Goal: Information Seeking & Learning: Understand process/instructions

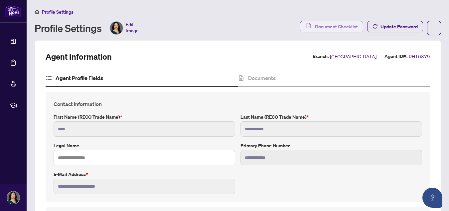
click at [329, 27] on span "Document Checklist" at bounding box center [336, 26] width 43 height 11
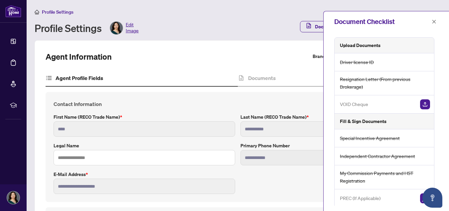
scroll to position [38, 0]
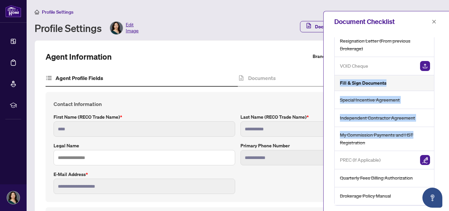
drag, startPoint x: 438, startPoint y: 127, endPoint x: 433, endPoint y: 67, distance: 60.8
click at [433, 67] on div "Upload Documents Driver license ID Resignation Letter (From previous Brokerage)…" at bounding box center [386, 121] width 125 height 179
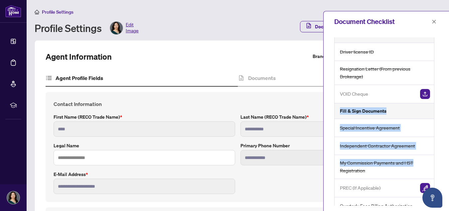
scroll to position [0, 0]
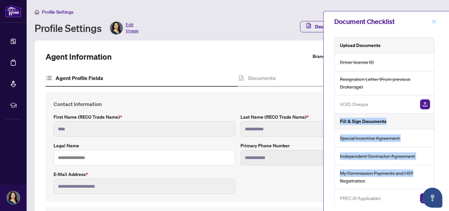
click at [434, 22] on icon "close" at bounding box center [435, 22] width 4 height 4
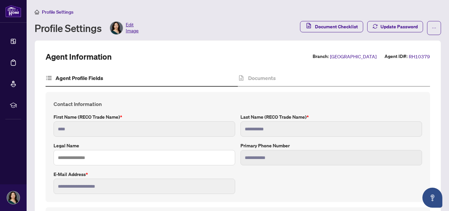
scroll to position [225, 0]
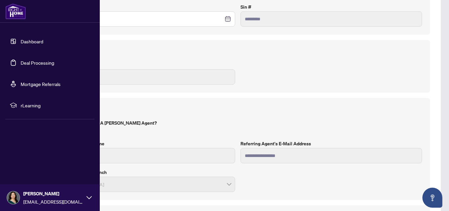
click at [19, 109] on li "rLearning" at bounding box center [49, 105] width 89 height 16
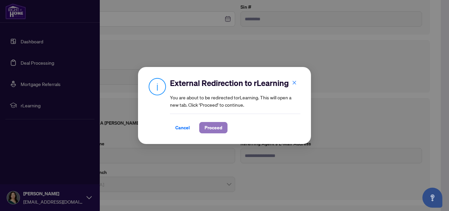
click at [210, 123] on span "Proceed" at bounding box center [214, 127] width 18 height 11
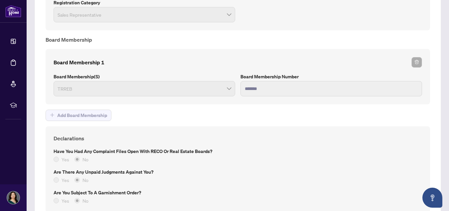
scroll to position [599, 0]
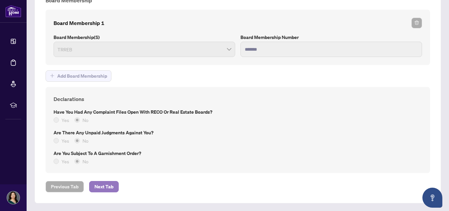
click at [97, 188] on span "Next Tab" at bounding box center [103, 186] width 19 height 11
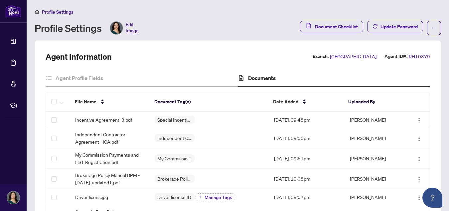
click at [63, 12] on span "Profile Settings" at bounding box center [58, 12] width 32 height 6
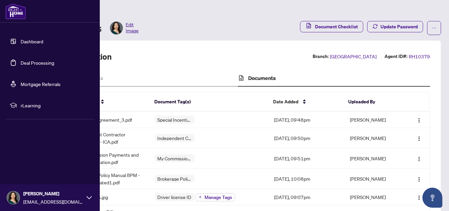
click at [91, 198] on icon at bounding box center [89, 197] width 5 height 5
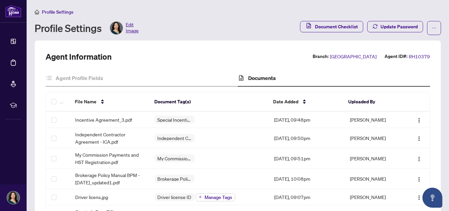
click at [53, 12] on span "Profile Settings" at bounding box center [58, 12] width 32 height 6
